Goal: Find specific page/section: Find specific page/section

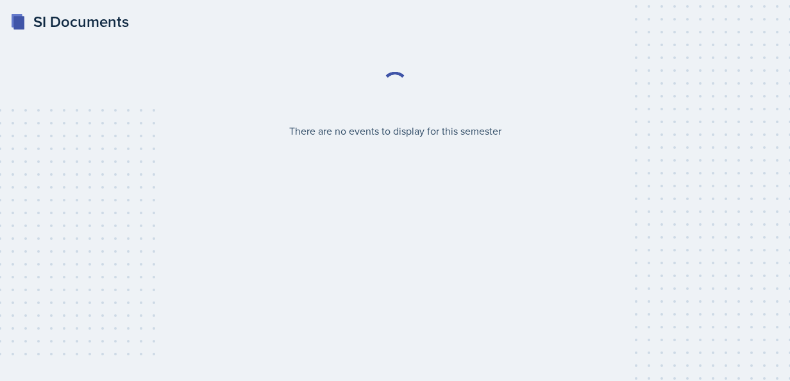
select select "2bed604d-1099-4043-b1bc-2365e8740244"
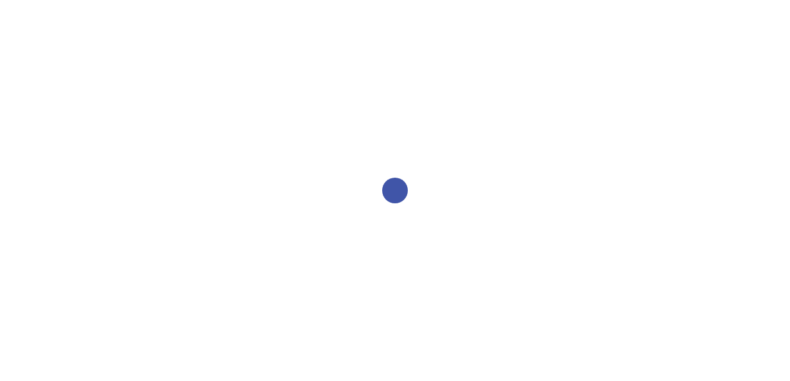
select select "2bed604d-1099-4043-b1bc-2365e8740244"
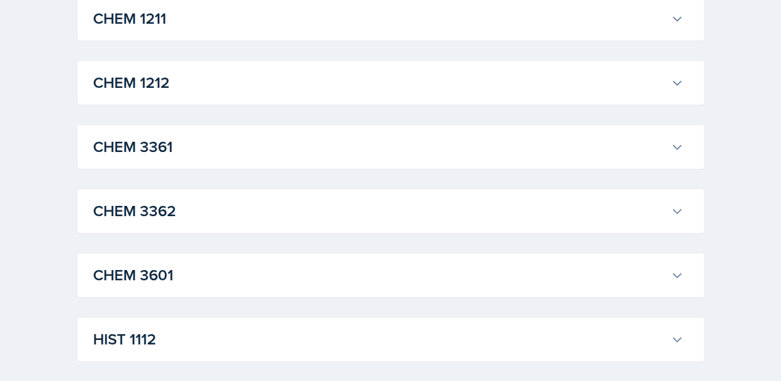
scroll to position [702, 0]
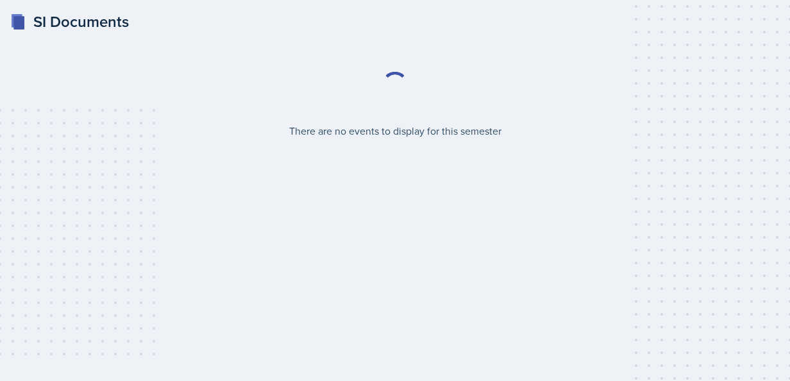
select select "2bed604d-1099-4043-b1bc-2365e8740244"
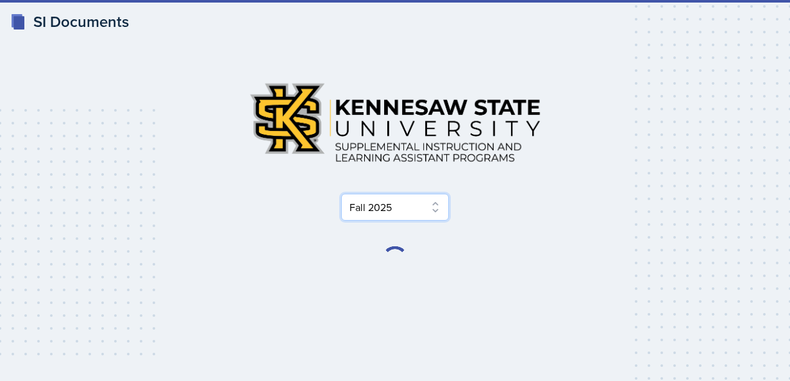
click at [429, 203] on select "Select Semester Fall 2025 Summer 2025 Spring 2025 Fall 2024 Summer 2024 Spring …" at bounding box center [395, 207] width 108 height 27
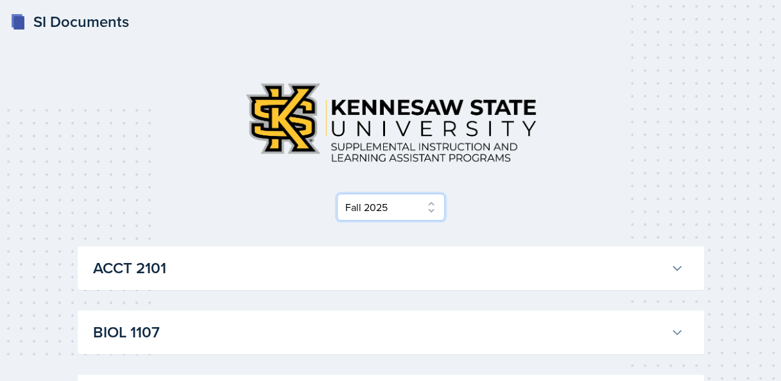
click at [429, 203] on select "Select Semester Fall 2025 Summer 2025 Spring 2025 Fall 2024 Summer 2024 Spring …" at bounding box center [391, 207] width 108 height 27
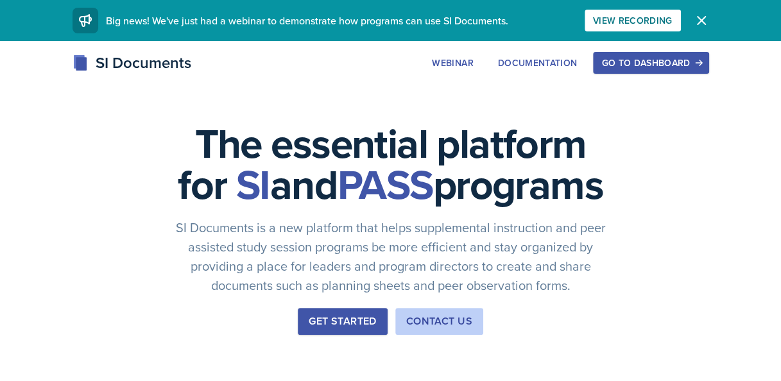
click at [631, 65] on div "Go to Dashboard" at bounding box center [650, 63] width 99 height 10
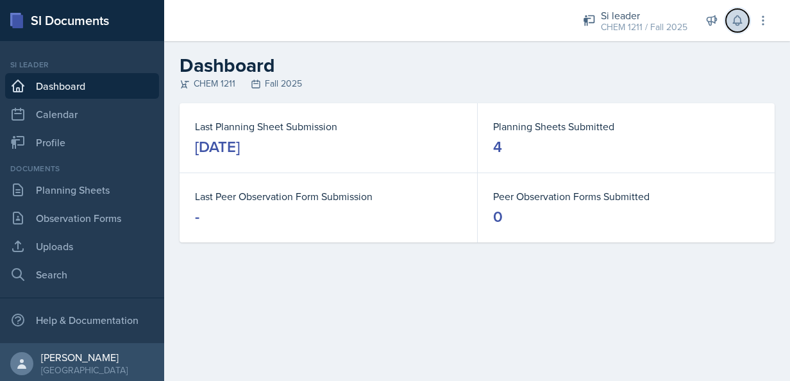
click at [743, 18] on icon at bounding box center [737, 20] width 13 height 13
